Goal: Information Seeking & Learning: Learn about a topic

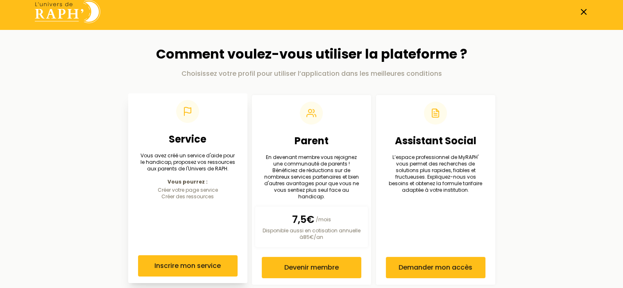
scroll to position [13, 0]
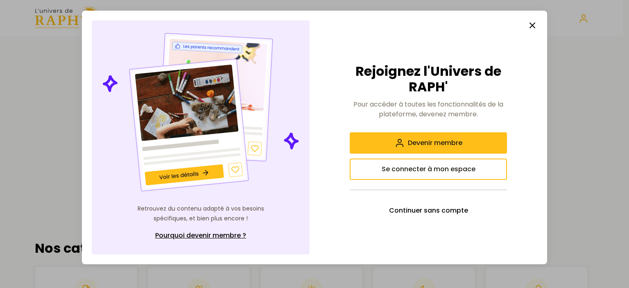
click at [533, 20] on button "button" at bounding box center [533, 25] width 16 height 16
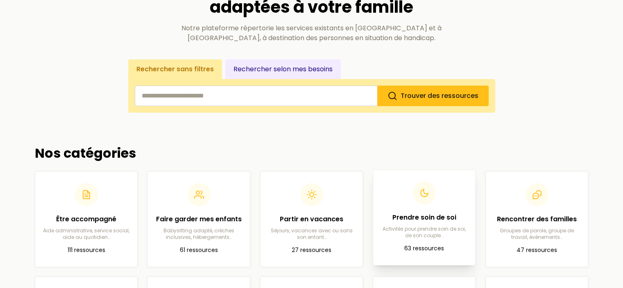
scroll to position [164, 0]
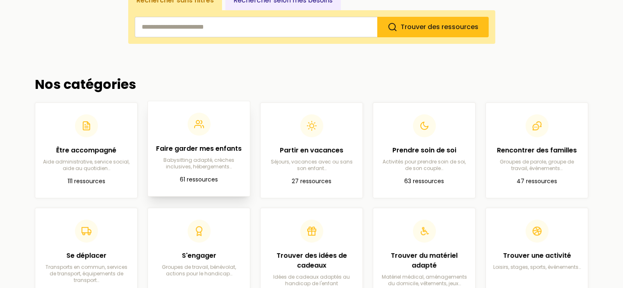
click at [205, 168] on p "Babysitting adapté, crèches inclusives, hébergements…" at bounding box center [199, 163] width 89 height 13
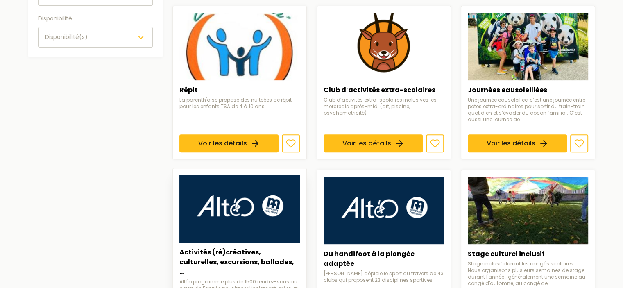
scroll to position [369, 0]
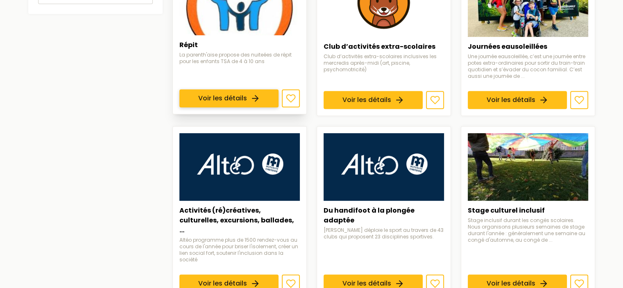
click at [228, 98] on link "Voir les détails" at bounding box center [229, 99] width 99 height 18
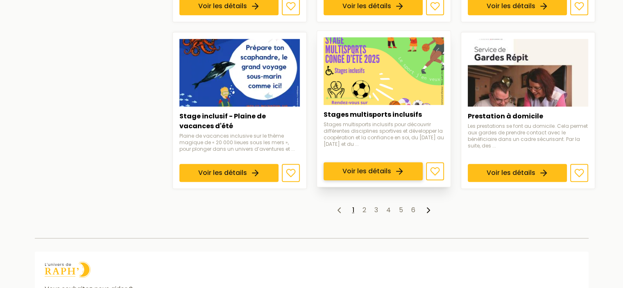
scroll to position [656, 0]
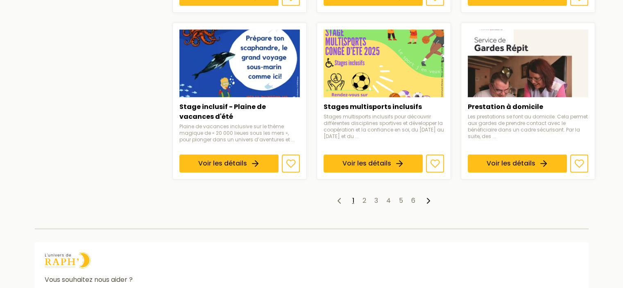
click at [361, 196] on ul "1 2 3 4 5 6" at bounding box center [384, 201] width 423 height 10
click at [366, 196] on link "2" at bounding box center [365, 200] width 4 height 9
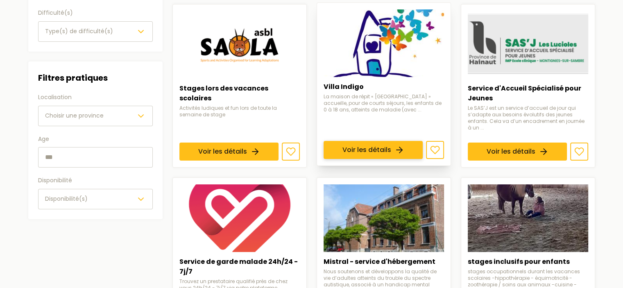
scroll to position [164, 0]
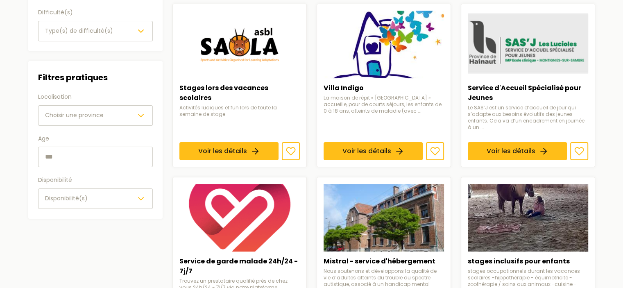
click at [109, 114] on div "Choisir une province" at bounding box center [95, 116] width 101 height 10
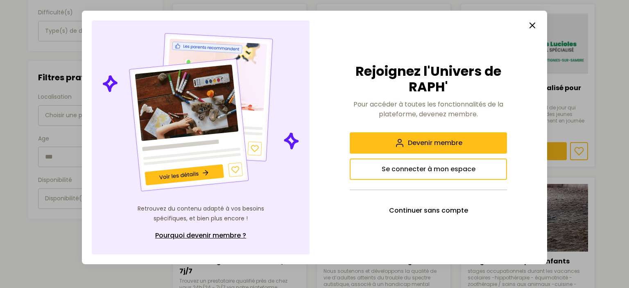
click at [532, 26] on line "button" at bounding box center [532, 25] width 5 height 5
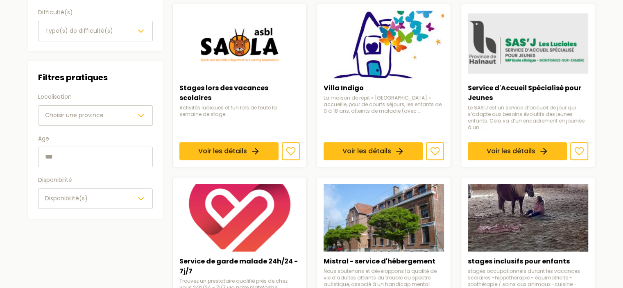
click at [145, 114] on icon "button" at bounding box center [141, 116] width 10 height 10
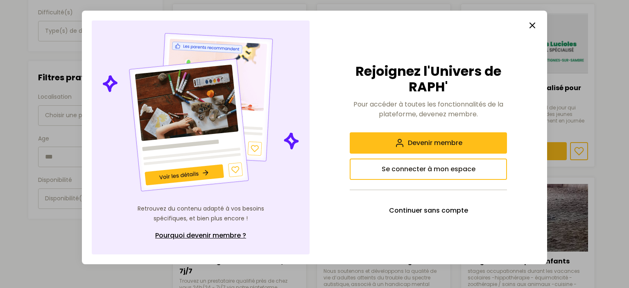
click at [536, 27] on icon "button" at bounding box center [533, 25] width 10 height 10
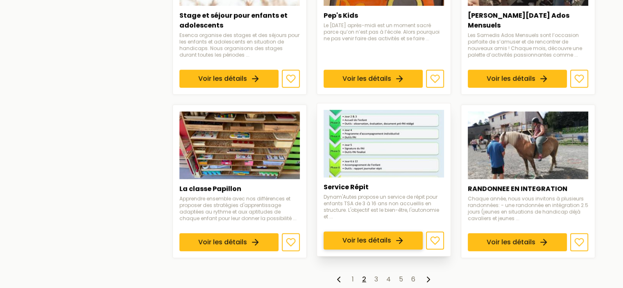
scroll to position [656, 0]
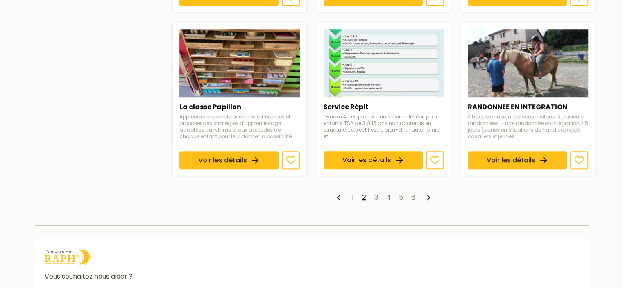
click at [378, 193] on ul "1 2 3 4 5 6" at bounding box center [384, 198] width 423 height 10
click at [377, 195] on link "3" at bounding box center [377, 197] width 4 height 9
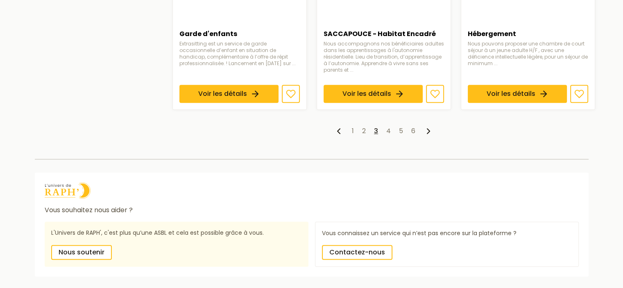
scroll to position [717, 0]
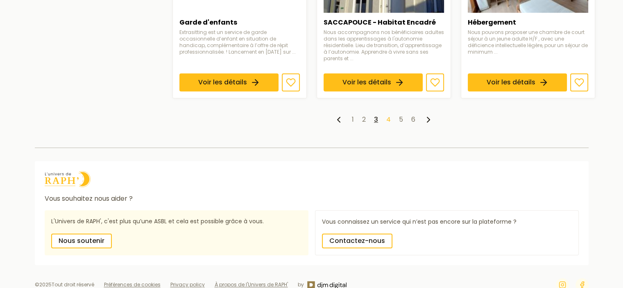
click at [389, 115] on link "4" at bounding box center [388, 119] width 5 height 9
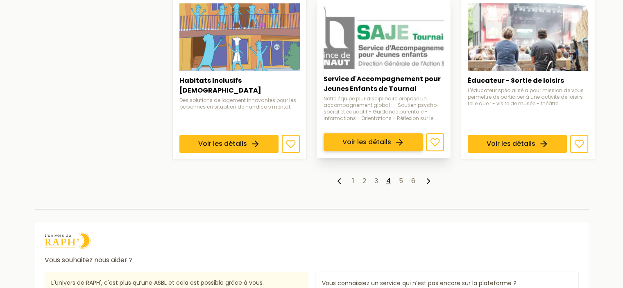
scroll to position [773, 0]
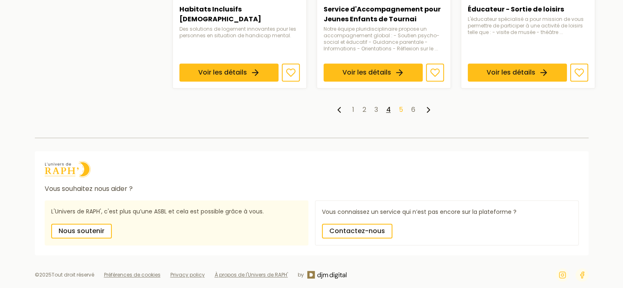
click at [401, 105] on link "5" at bounding box center [401, 109] width 4 height 9
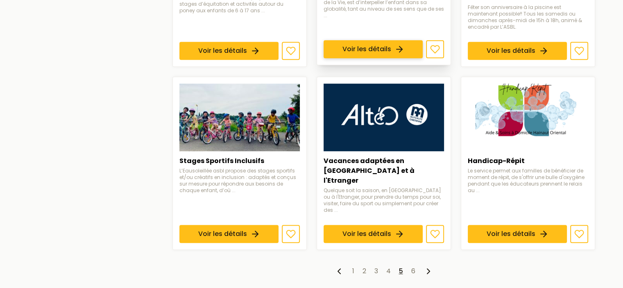
scroll to position [697, 0]
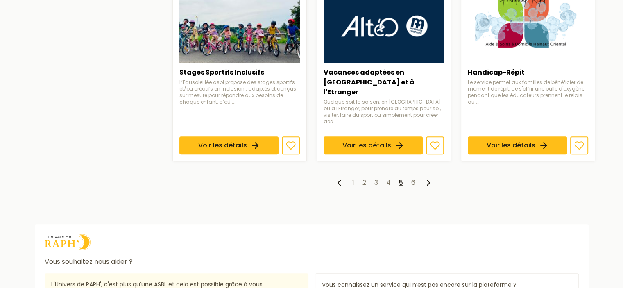
click at [415, 178] on ul "1 2 3 4 5 6" at bounding box center [384, 183] width 423 height 10
click at [413, 178] on link "6" at bounding box center [413, 182] width 4 height 9
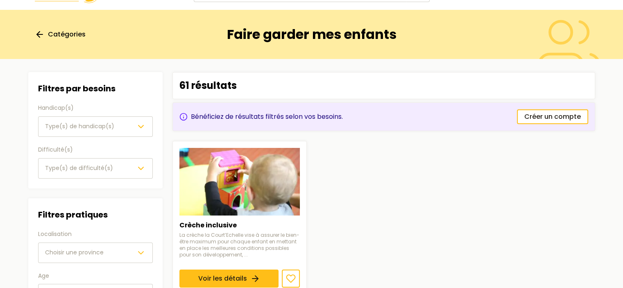
scroll to position [123, 0]
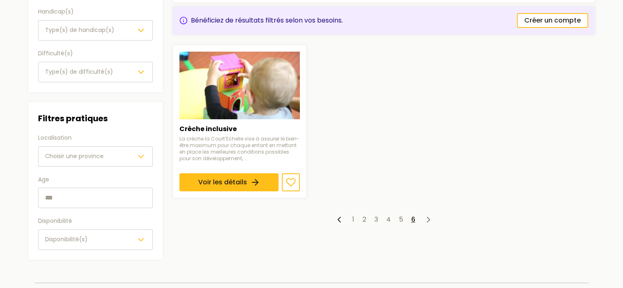
click at [354, 218] on ul "1 2 3 4 5 6" at bounding box center [384, 220] width 423 height 10
click at [353, 216] on link "1" at bounding box center [353, 219] width 2 height 9
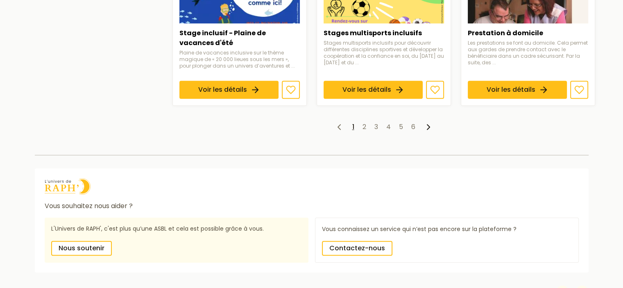
scroll to position [730, 0]
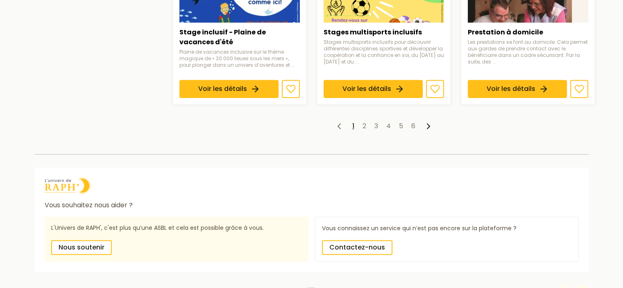
click at [361, 121] on ul "1 2 3 4 5 6" at bounding box center [384, 126] width 423 height 10
click at [429, 124] on polyline at bounding box center [428, 126] width 2 height 5
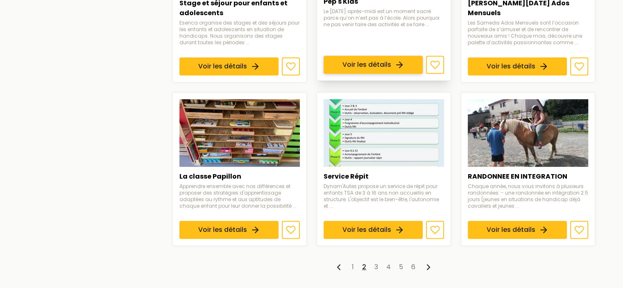
scroll to position [738, 0]
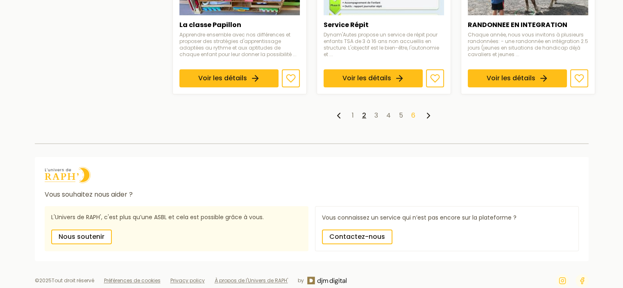
click at [415, 112] on link "6" at bounding box center [413, 115] width 4 height 9
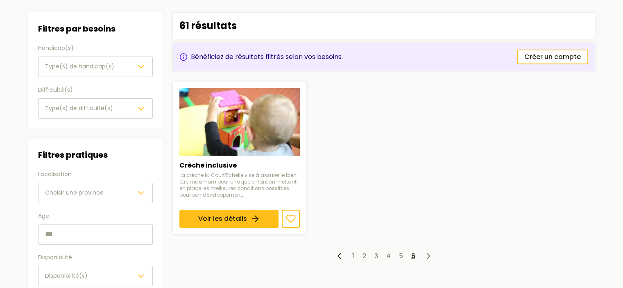
scroll to position [246, 0]
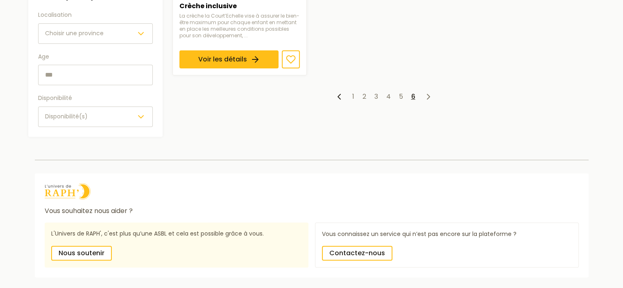
click at [429, 96] on polyline at bounding box center [428, 96] width 2 height 5
click at [428, 95] on icon at bounding box center [429, 97] width 10 height 10
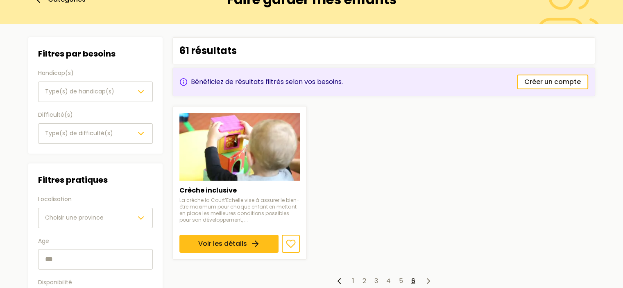
scroll to position [0, 0]
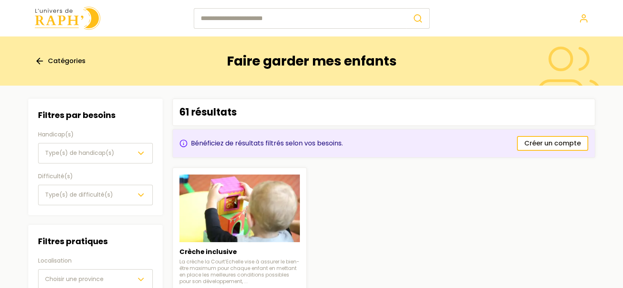
click at [64, 61] on span "Catégories" at bounding box center [67, 61] width 38 height 10
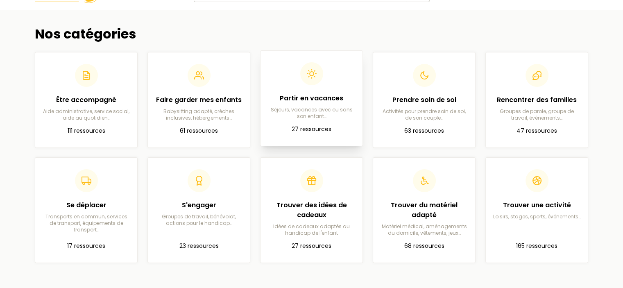
scroll to position [41, 0]
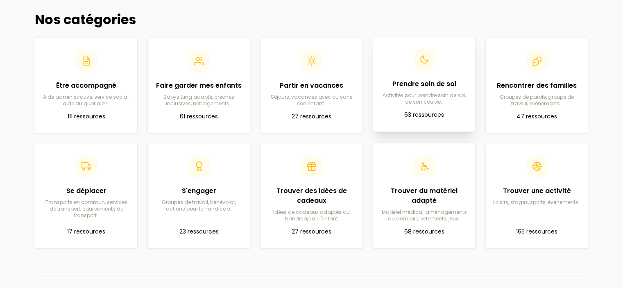
click at [437, 114] on p "63 ressources" at bounding box center [424, 115] width 89 height 10
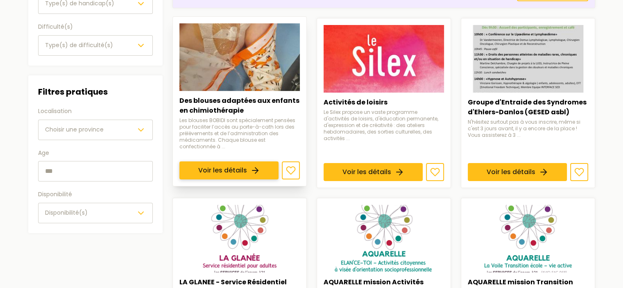
scroll to position [164, 0]
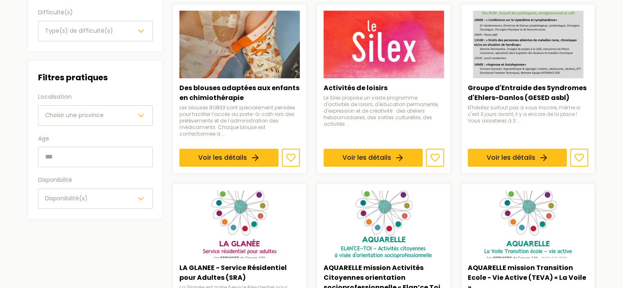
click at [117, 158] on input "text" at bounding box center [95, 157] width 115 height 20
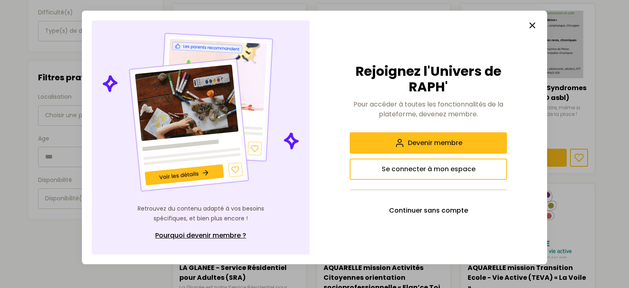
click at [534, 27] on line "button" at bounding box center [532, 25] width 5 height 5
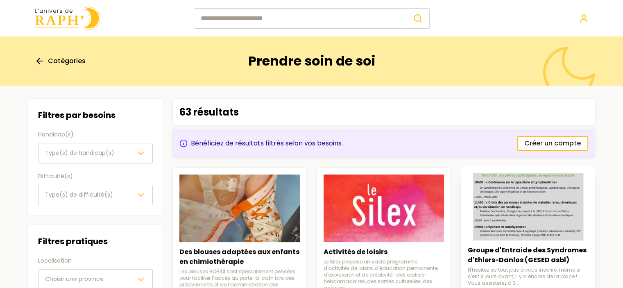
scroll to position [41, 0]
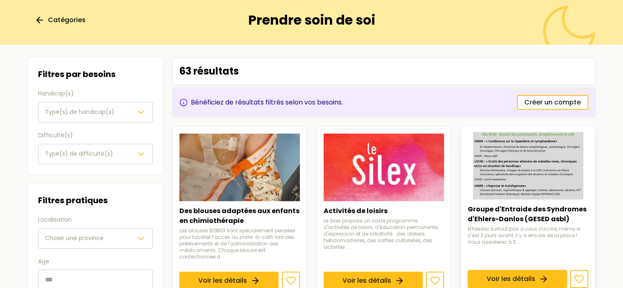
click at [524, 270] on link "Voir les détails" at bounding box center [517, 279] width 99 height 18
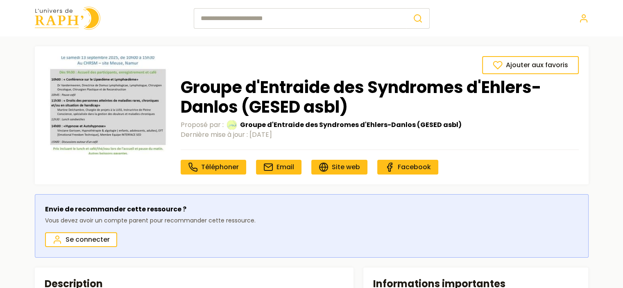
click at [52, 20] on img at bounding box center [68, 18] width 66 height 23
